Goal: Transaction & Acquisition: Purchase product/service

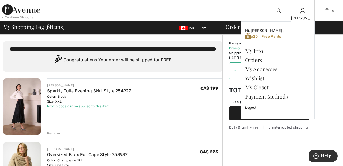
click at [302, 12] on img at bounding box center [302, 10] width 5 height 6
click at [264, 76] on link "Wishlist" at bounding box center [277, 78] width 65 height 9
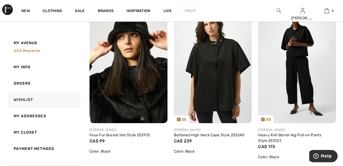
scroll to position [761, 0]
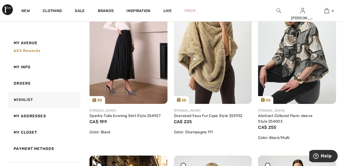
click at [328, 114] on div "Abstract Collared Flare-sleeve Style 254003" at bounding box center [297, 118] width 78 height 11
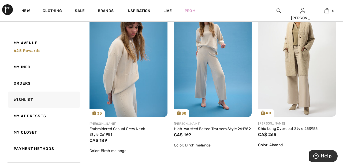
scroll to position [91, 0]
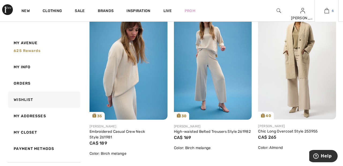
click at [330, 11] on link "6" at bounding box center [327, 10] width 24 height 6
